Goal: Task Accomplishment & Management: Complete application form

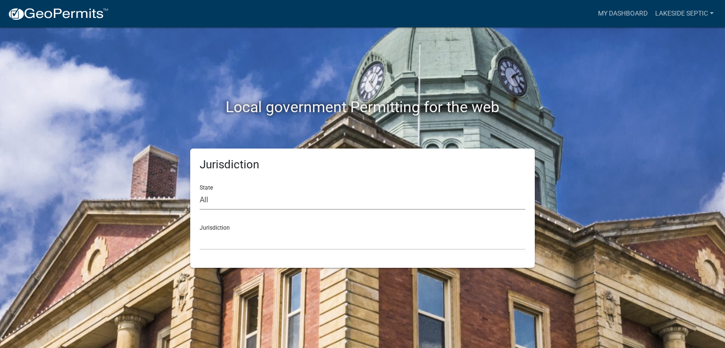
click at [249, 192] on select "All [US_STATE] [US_STATE] [US_STATE] [US_STATE] [US_STATE] [US_STATE] [US_STATE…" at bounding box center [363, 200] width 326 height 19
select select "[US_STATE]"
click at [200, 191] on select "All [US_STATE] [US_STATE] [US_STATE] [US_STATE] [US_STATE] [US_STATE] [US_STATE…" at bounding box center [363, 200] width 326 height 19
click at [215, 240] on select "[GEOGRAPHIC_DATA], [US_STATE] [GEOGRAPHIC_DATA], [US_STATE] [GEOGRAPHIC_DATA], …" at bounding box center [363, 240] width 326 height 19
click at [197, 193] on div "Jurisdiction State All [US_STATE] [US_STATE] [US_STATE] [US_STATE] [US_STATE] […" at bounding box center [362, 208] width 345 height 119
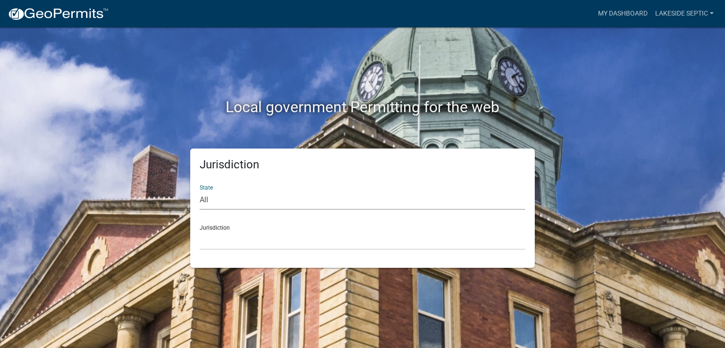
drag, startPoint x: 203, startPoint y: 197, endPoint x: 219, endPoint y: 207, distance: 18.9
click at [203, 197] on select "All [US_STATE] [US_STATE] [US_STATE] [US_STATE] [US_STATE] [US_STATE] [US_STATE…" at bounding box center [363, 200] width 326 height 19
select select "[US_STATE]"
click at [200, 191] on select "All [US_STATE] [US_STATE] [US_STATE] [US_STATE] [US_STATE] [US_STATE] [US_STATE…" at bounding box center [363, 200] width 326 height 19
click at [221, 243] on select "[GEOGRAPHIC_DATA], [US_STATE] [GEOGRAPHIC_DATA], [US_STATE] [GEOGRAPHIC_DATA], …" at bounding box center [363, 240] width 326 height 19
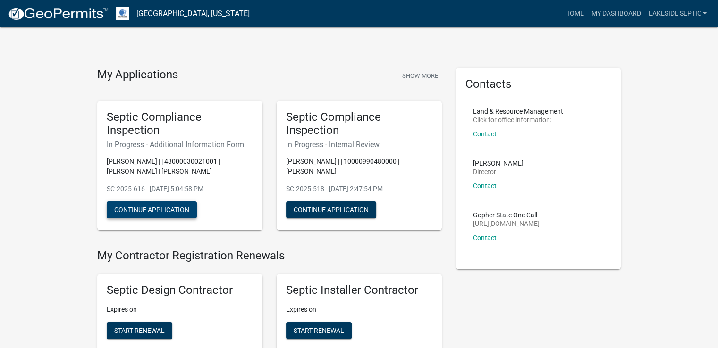
click at [152, 207] on button "Continue Application" at bounding box center [152, 210] width 90 height 17
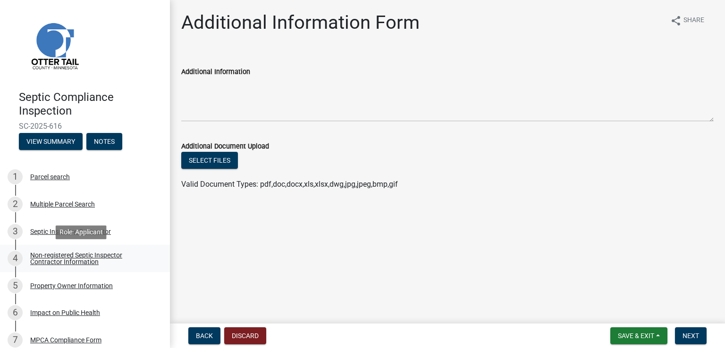
click at [78, 259] on div "Non-registered Septic Inspector Contractor Information" at bounding box center [92, 258] width 125 height 13
